Goal: Entertainment & Leisure: Consume media (video, audio)

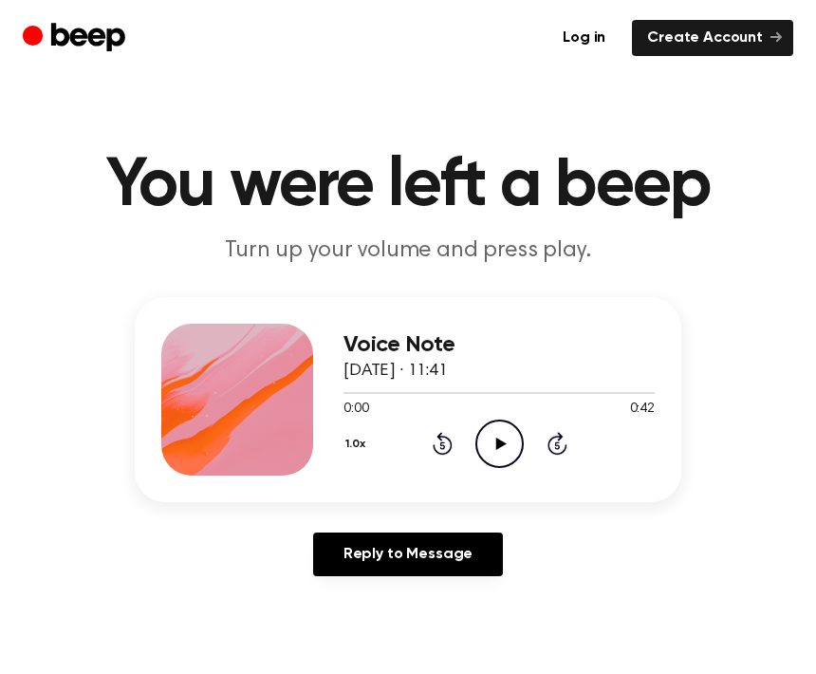
click at [500, 448] on icon "Play Audio" at bounding box center [499, 443] width 48 height 48
click at [503, 454] on icon "Pause Audio" at bounding box center [499, 443] width 48 height 48
click at [464, 473] on div "Voice Note 27 August 2025 · 11:41 0:07 0:42 Your browser does not support the […" at bounding box center [498, 400] width 311 height 152
click at [501, 436] on icon "Play Audio" at bounding box center [499, 443] width 48 height 48
click at [508, 442] on icon "Pause Audio" at bounding box center [499, 443] width 48 height 48
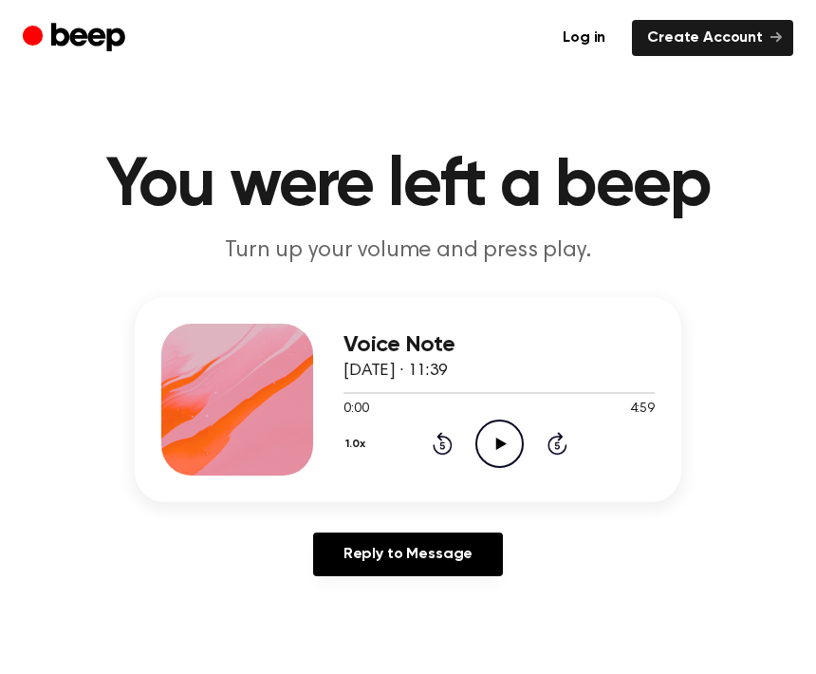
click at [310, 649] on main "You were left a beep Turn up your volume and press play. Voice Note [DATE] · 11…" at bounding box center [408, 614] width 816 height 1228
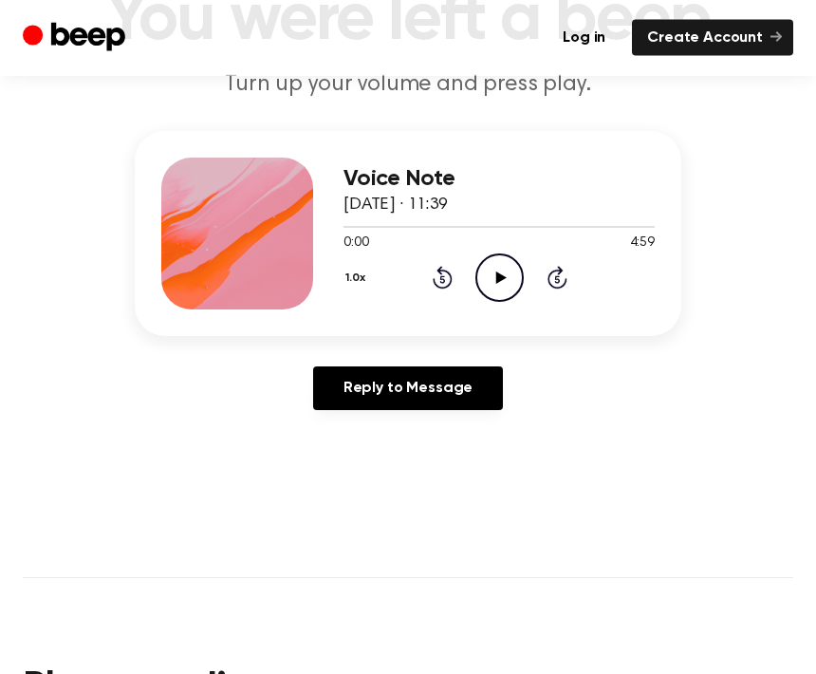
scroll to position [151, 0]
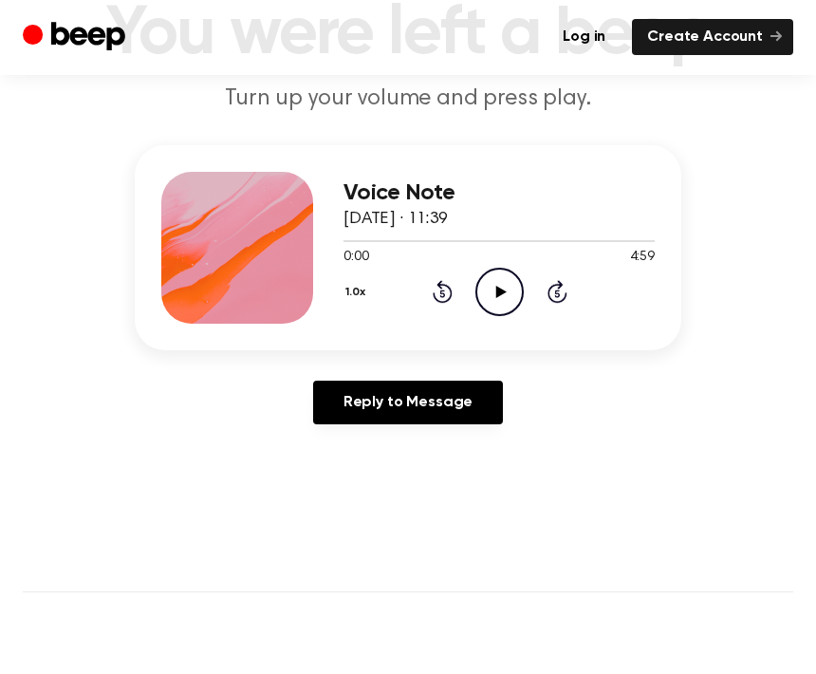
click at [511, 284] on icon "Play Audio" at bounding box center [499, 293] width 48 height 48
click at [499, 282] on icon "Pause Audio" at bounding box center [499, 292] width 48 height 48
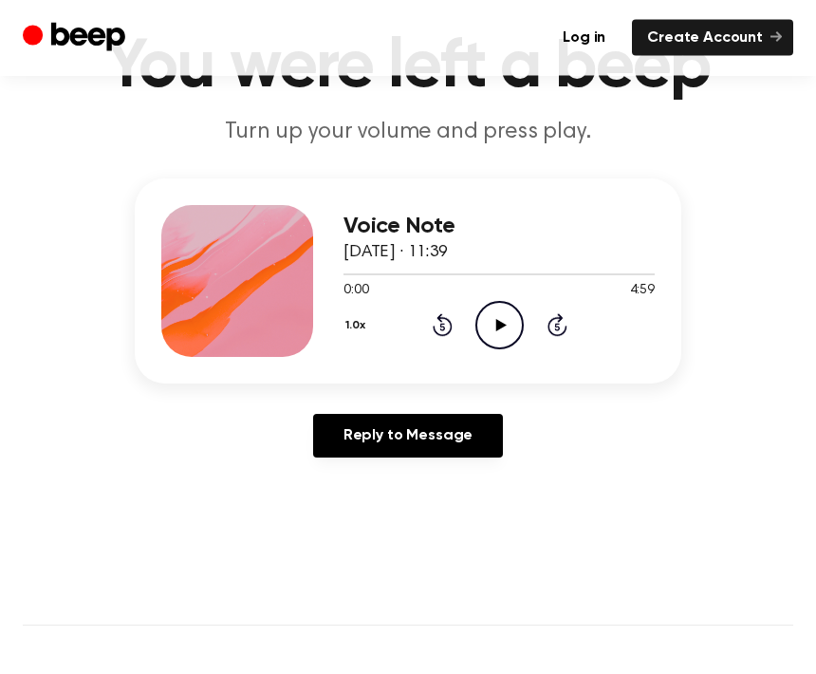
click at [495, 327] on icon "Play Audio" at bounding box center [499, 326] width 48 height 48
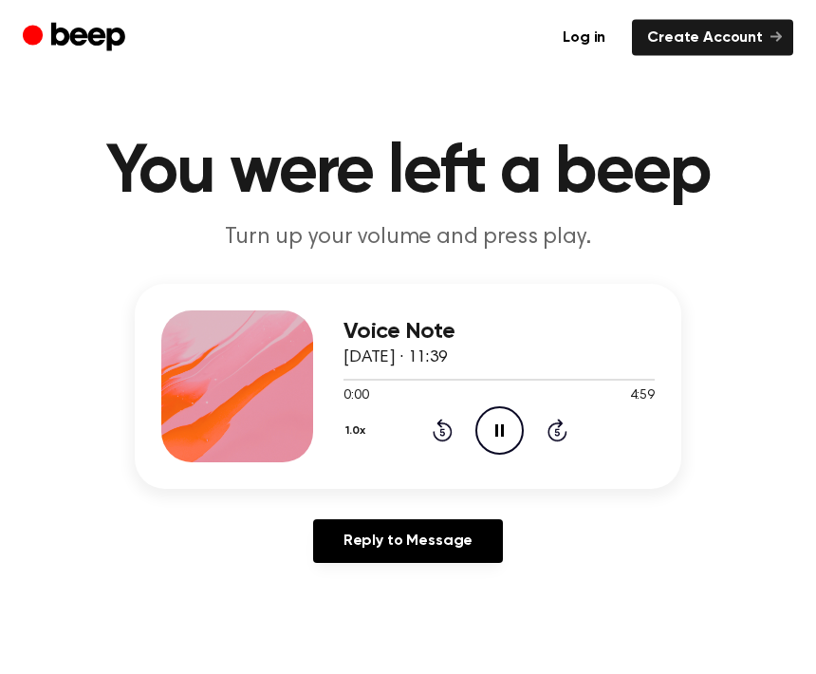
scroll to position [0, 0]
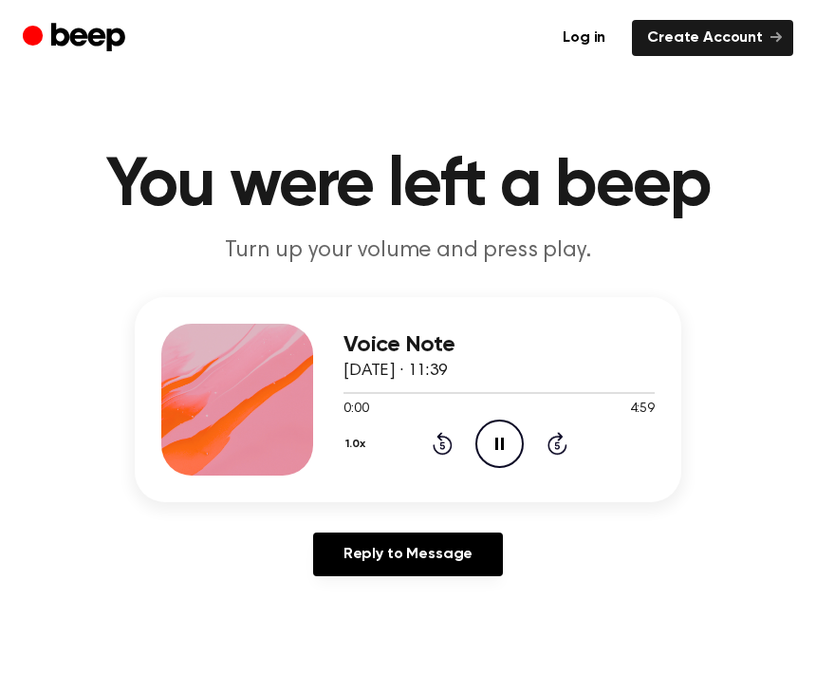
click at [500, 444] on icon "Pause Audio" at bounding box center [499, 443] width 48 height 48
click at [490, 438] on icon "Play Audio" at bounding box center [499, 443] width 48 height 48
click at [516, 426] on circle at bounding box center [499, 443] width 46 height 46
click at [517, 490] on div "Voice Note [DATE] · 11:39 1:39 4:59 Your browser does not support the [object O…" at bounding box center [408, 399] width 547 height 205
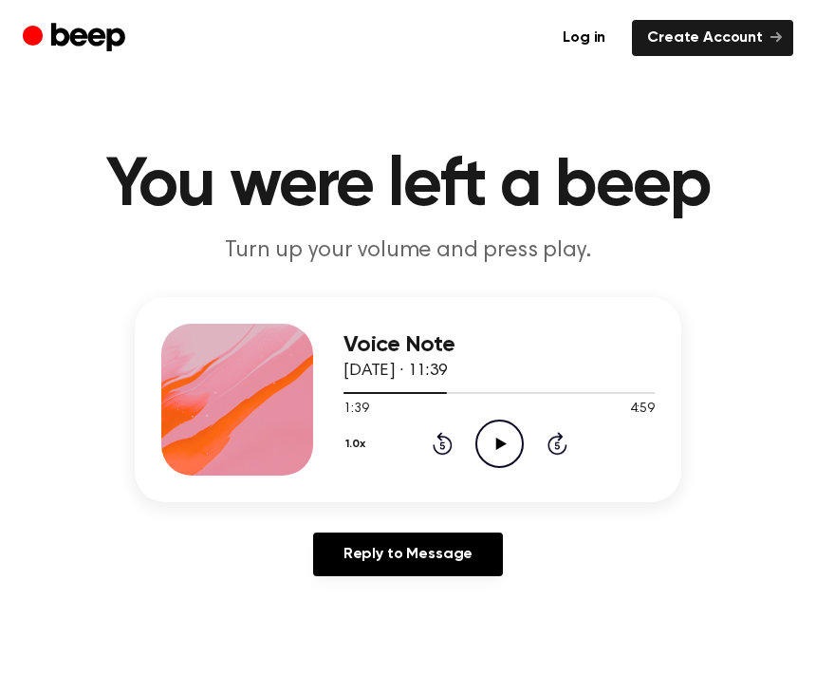
click at [547, 444] on icon "Skip 5 seconds" at bounding box center [557, 443] width 21 height 25
click at [563, 444] on icon "Skip 5 seconds" at bounding box center [557, 443] width 21 height 25
click at [565, 445] on icon at bounding box center [557, 443] width 20 height 23
click at [570, 440] on div "1.0x Rewind 5 seconds Play Audio Skip 5 seconds" at bounding box center [498, 443] width 311 height 48
click at [565, 440] on icon "Skip 5 seconds" at bounding box center [557, 443] width 21 height 25
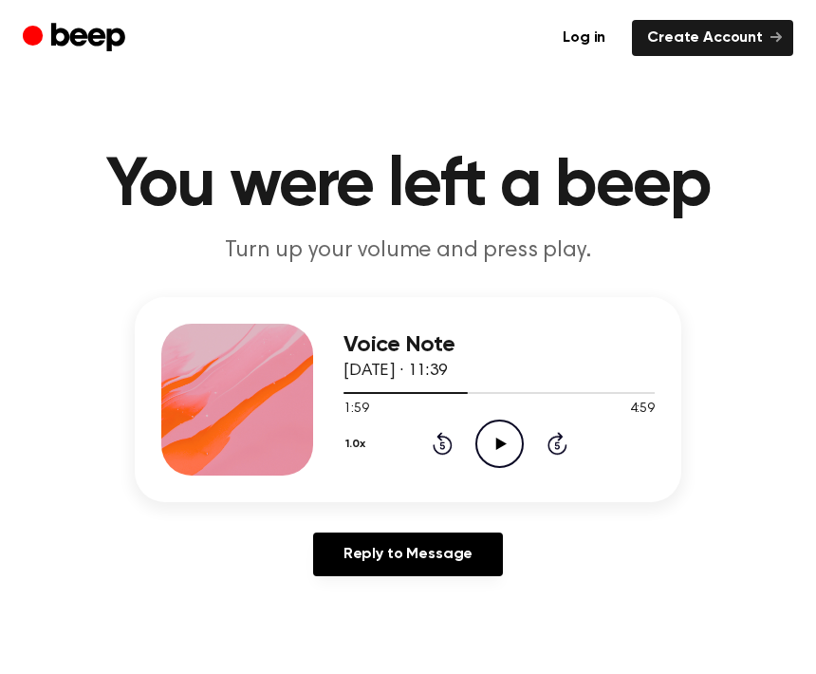
click at [565, 438] on icon "Skip 5 seconds" at bounding box center [557, 443] width 21 height 25
click at [574, 436] on div "1.0x Rewind 5 seconds Play Audio Skip 5 seconds" at bounding box center [498, 443] width 311 height 48
click at [557, 447] on icon "Skip 5 seconds" at bounding box center [557, 443] width 21 height 25
click at [557, 439] on icon "Skip 5 seconds" at bounding box center [557, 443] width 21 height 25
click at [559, 447] on icon at bounding box center [556, 446] width 5 height 8
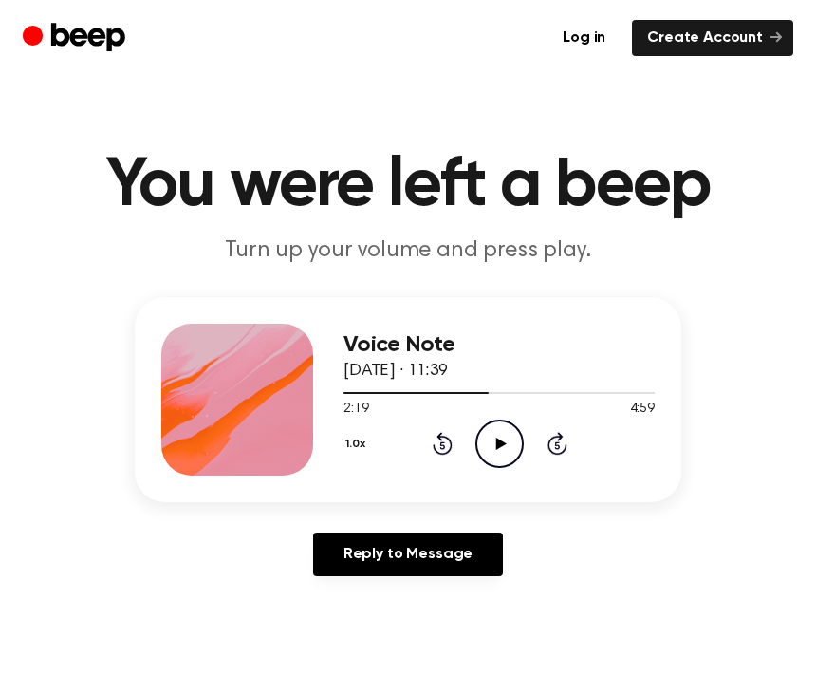
click at [554, 448] on icon "Skip 5 seconds" at bounding box center [557, 443] width 21 height 25
click at [559, 450] on icon "Skip 5 seconds" at bounding box center [557, 443] width 21 height 25
click at [562, 444] on icon "Skip 5 seconds" at bounding box center [557, 443] width 21 height 25
click at [560, 438] on icon at bounding box center [557, 443] width 20 height 23
click at [573, 435] on div "1.0x Rewind 5 seconds Play Audio Skip 5 seconds" at bounding box center [498, 443] width 311 height 48
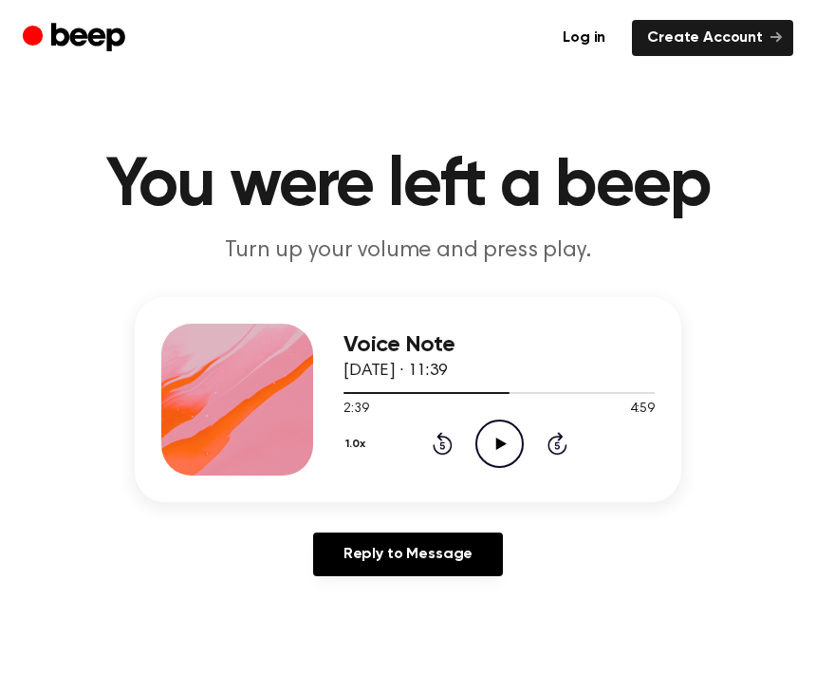
click at [563, 435] on icon at bounding box center [557, 443] width 20 height 23
click at [558, 446] on icon "Skip 5 seconds" at bounding box center [557, 443] width 21 height 25
click at [560, 445] on icon "Skip 5 seconds" at bounding box center [557, 443] width 21 height 25
click at [562, 446] on icon "Skip 5 seconds" at bounding box center [557, 443] width 21 height 25
click at [548, 454] on icon "Skip 5 seconds" at bounding box center [557, 443] width 21 height 25
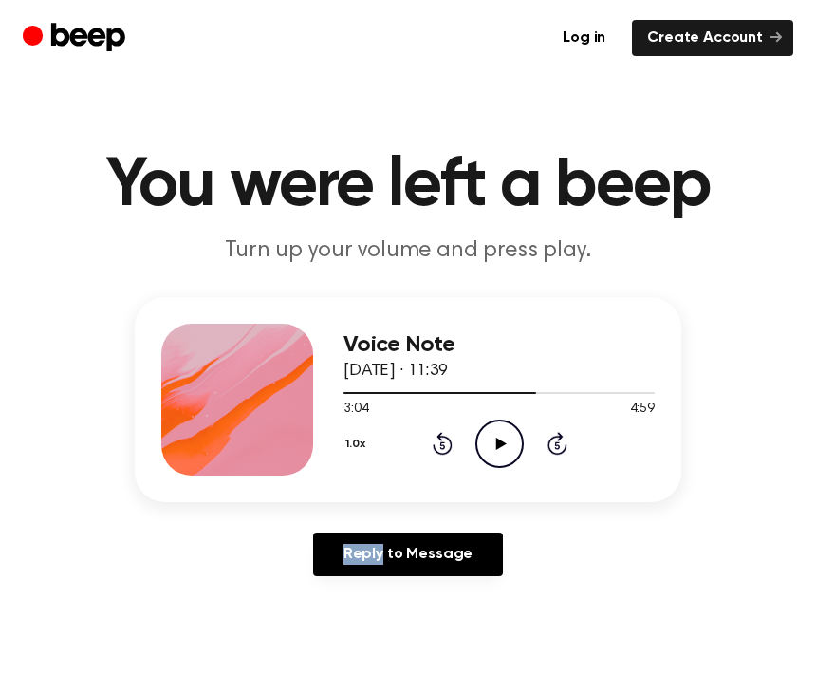
click at [566, 436] on icon "Skip 5 seconds" at bounding box center [557, 443] width 21 height 25
click at [577, 446] on div "1.0x Rewind 5 seconds Play Audio Skip 5 seconds" at bounding box center [498, 443] width 311 height 48
click at [577, 445] on div "1.0x Rewind 5 seconds Play Audio Skip 5 seconds" at bounding box center [498, 443] width 311 height 48
click at [564, 453] on icon at bounding box center [557, 443] width 20 height 23
click at [560, 452] on icon "Skip 5 seconds" at bounding box center [557, 443] width 21 height 25
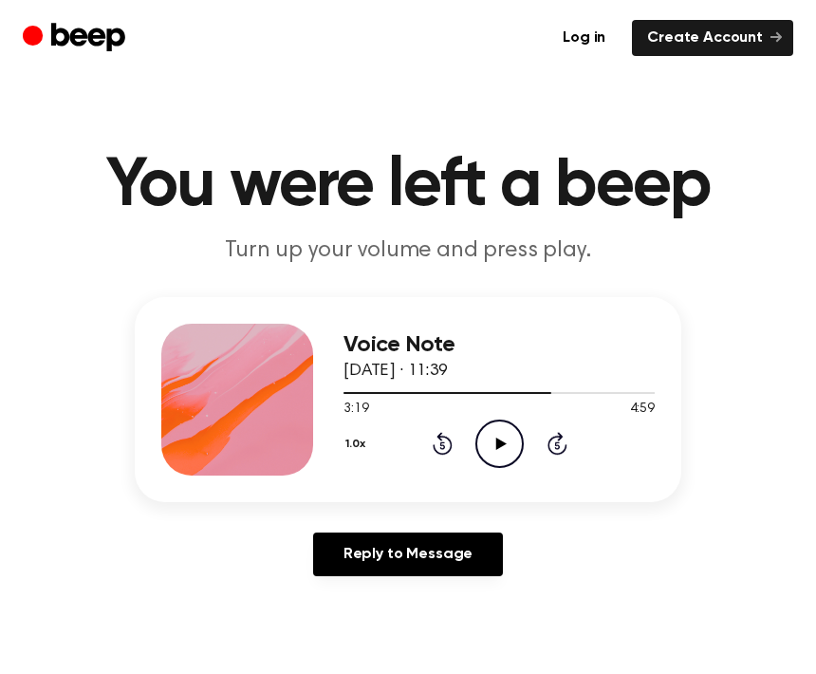
click at [561, 451] on icon "Skip 5 seconds" at bounding box center [557, 443] width 21 height 25
click at [563, 446] on icon "Skip 5 seconds" at bounding box center [557, 443] width 21 height 25
click at [561, 447] on icon "Skip 5 seconds" at bounding box center [557, 443] width 21 height 25
click at [564, 452] on icon at bounding box center [557, 443] width 20 height 23
click at [565, 457] on div "1.0x Rewind 5 seconds Play Audio Skip 5 seconds" at bounding box center [498, 443] width 311 height 48
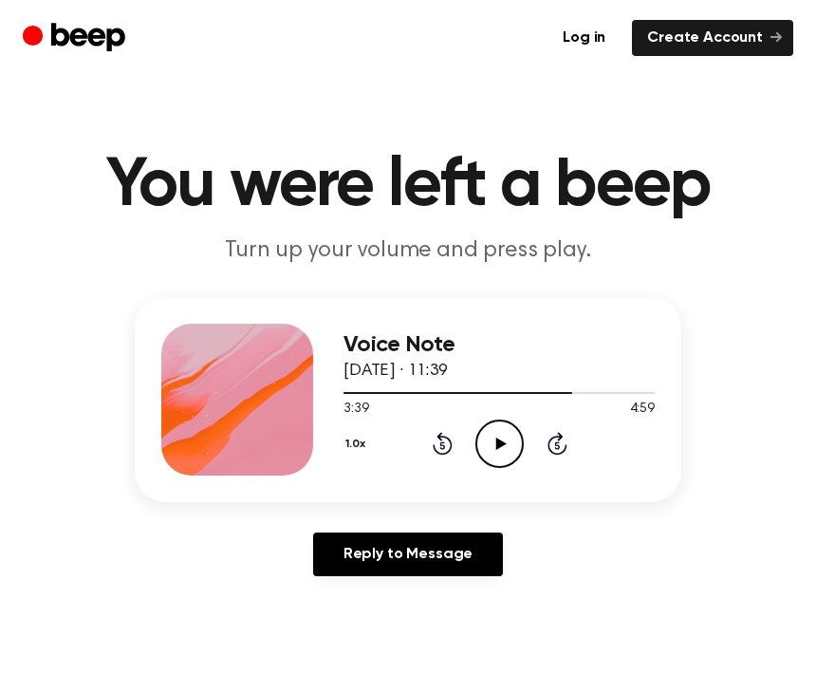
click at [567, 454] on div "1.0x Rewind 5 seconds Play Audio Skip 5 seconds" at bounding box center [498, 443] width 311 height 48
click at [567, 451] on div "1.0x Rewind 5 seconds Play Audio Skip 5 seconds" at bounding box center [498, 443] width 311 height 48
click at [565, 452] on icon "Skip 5 seconds" at bounding box center [557, 443] width 21 height 25
click at [562, 454] on icon at bounding box center [557, 443] width 20 height 23
click at [565, 454] on icon "Skip 5 seconds" at bounding box center [557, 443] width 21 height 25
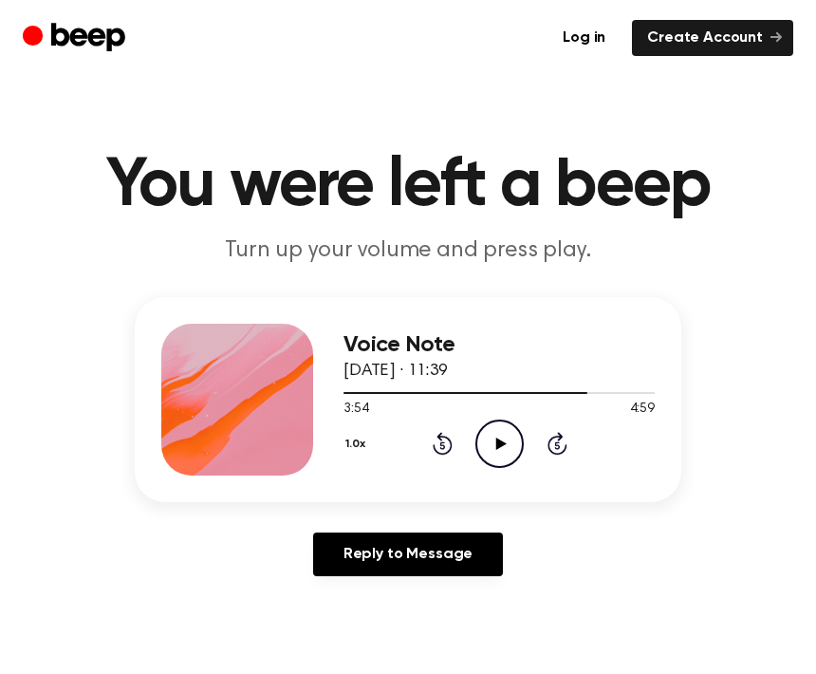
click at [564, 450] on icon at bounding box center [557, 443] width 20 height 23
click at [565, 450] on icon at bounding box center [557, 443] width 20 height 23
click at [565, 454] on icon "Skip 5 seconds" at bounding box center [557, 443] width 21 height 25
click at [496, 460] on icon "Play Audio" at bounding box center [499, 443] width 48 height 48
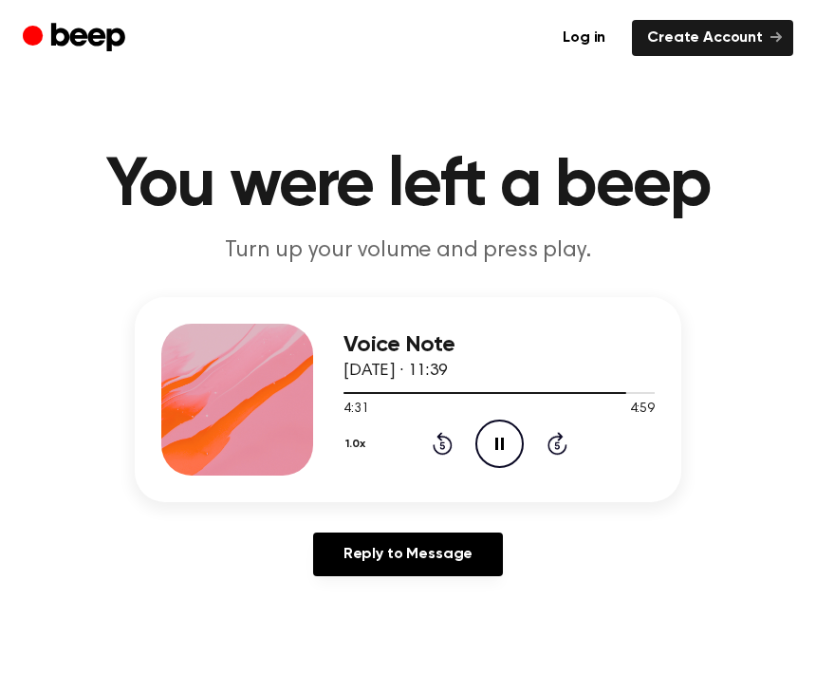
click at [495, 435] on icon "Pause Audio" at bounding box center [499, 443] width 48 height 48
click at [485, 445] on icon "Play Audio" at bounding box center [499, 443] width 48 height 48
